Goal: Download file/media

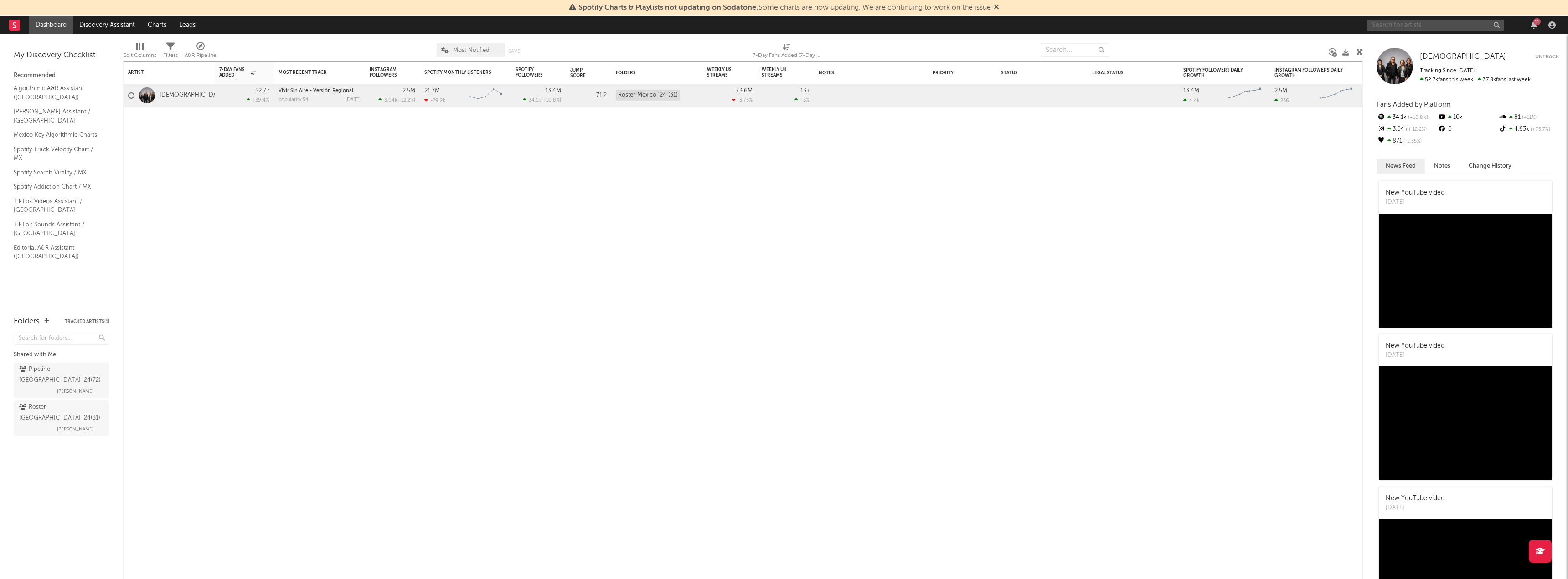
click at [1433, 25] on input "text" at bounding box center [1436, 25] width 137 height 12
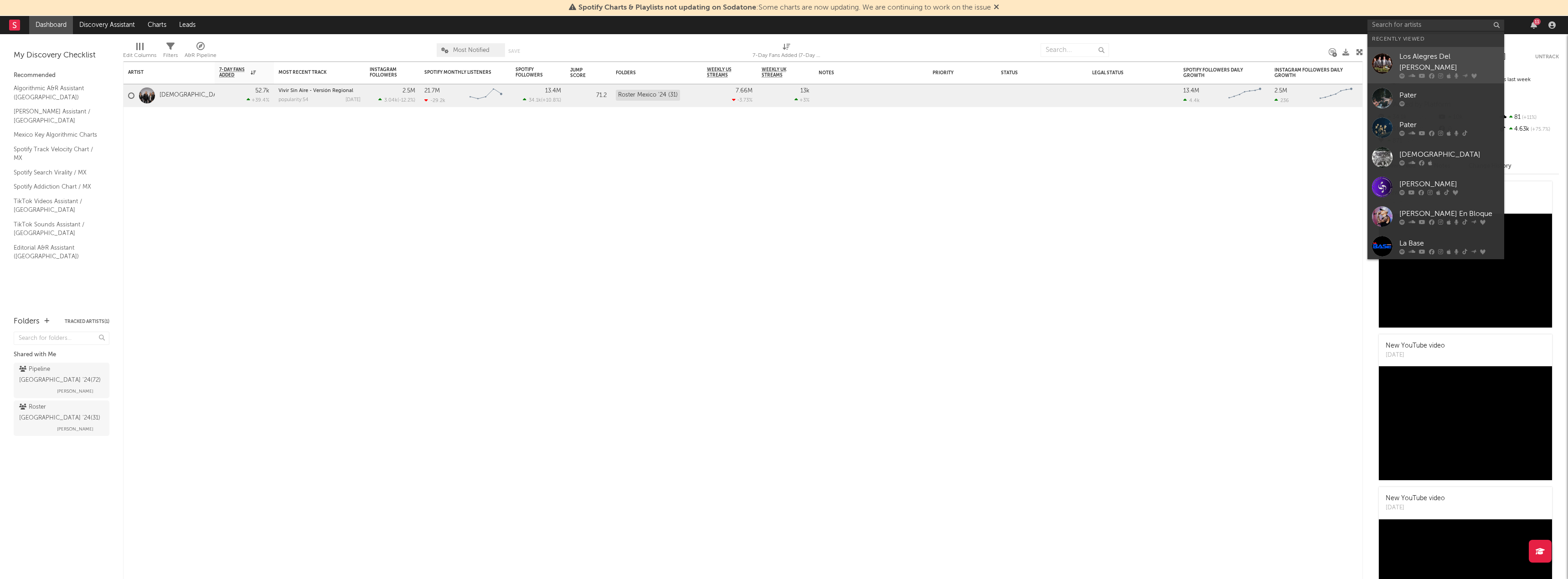
click at [1429, 59] on div "Los Alegres Del [PERSON_NAME]" at bounding box center [1449, 62] width 100 height 22
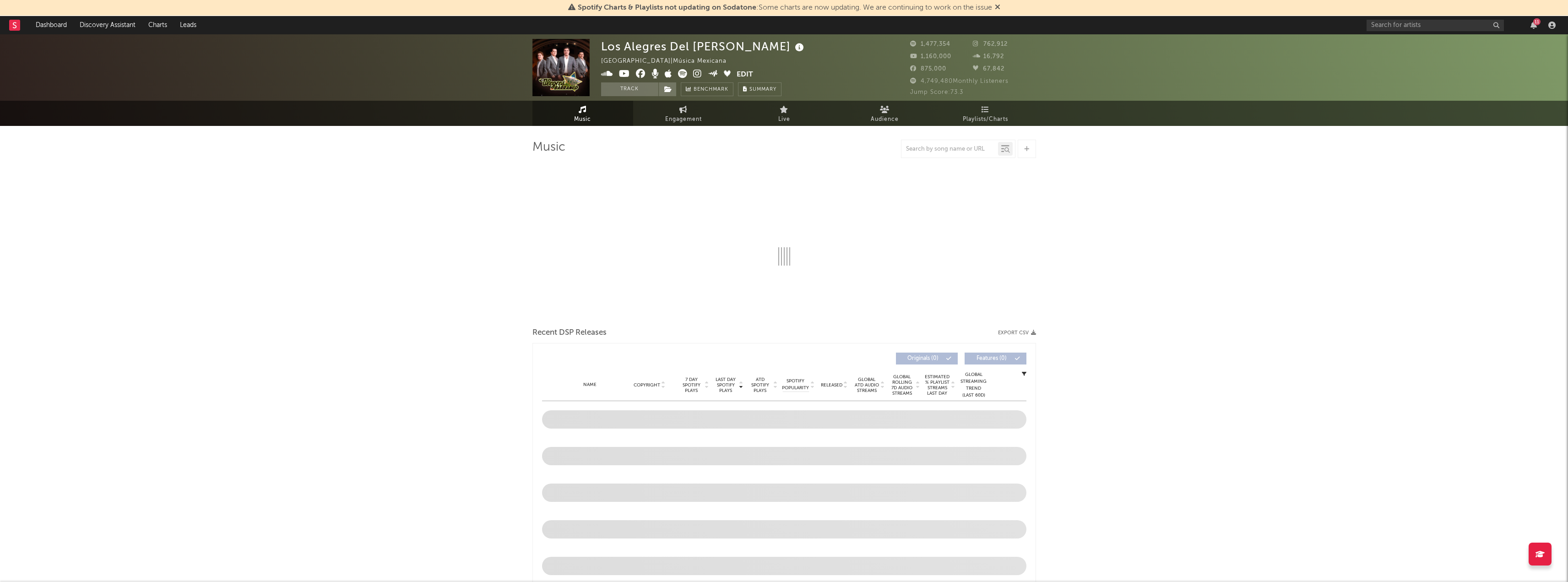
select select "6m"
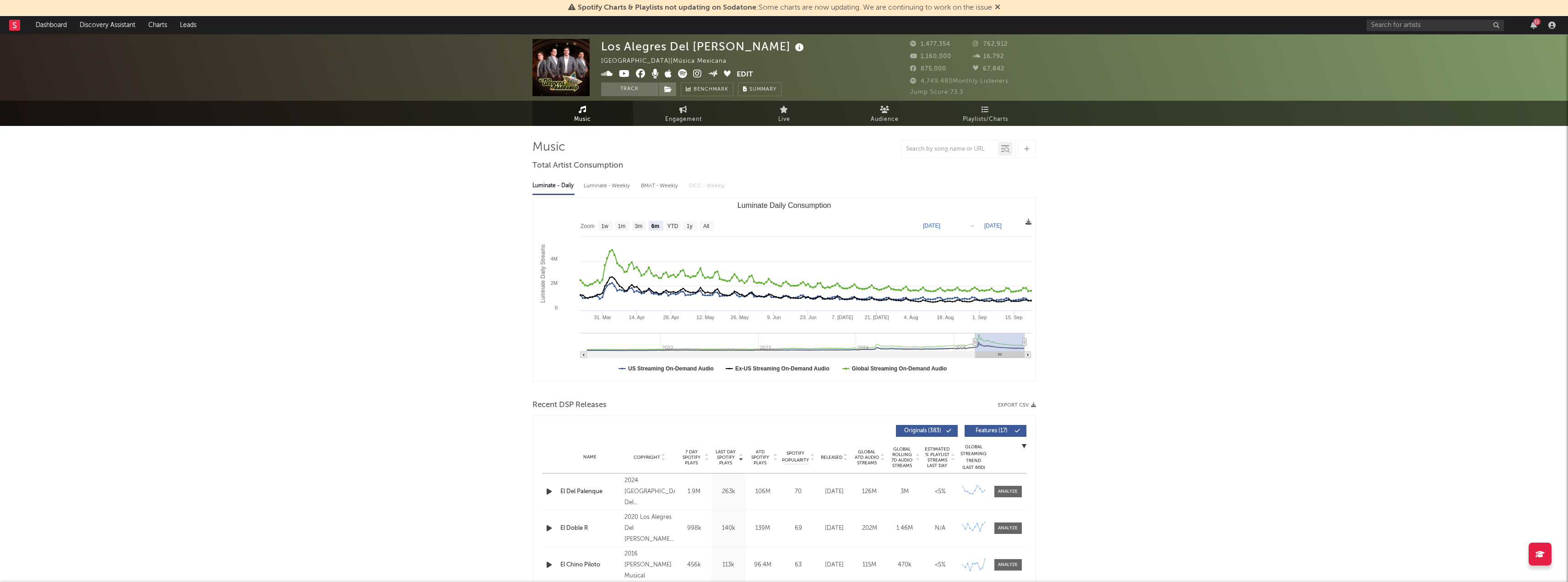
click at [1027, 223] on icon at bounding box center [1028, 222] width 6 height 6
click at [1011, 230] on span "Download as CSV" at bounding box center [984, 233] width 92 height 16
